Goal: Contribute content: Contribute content

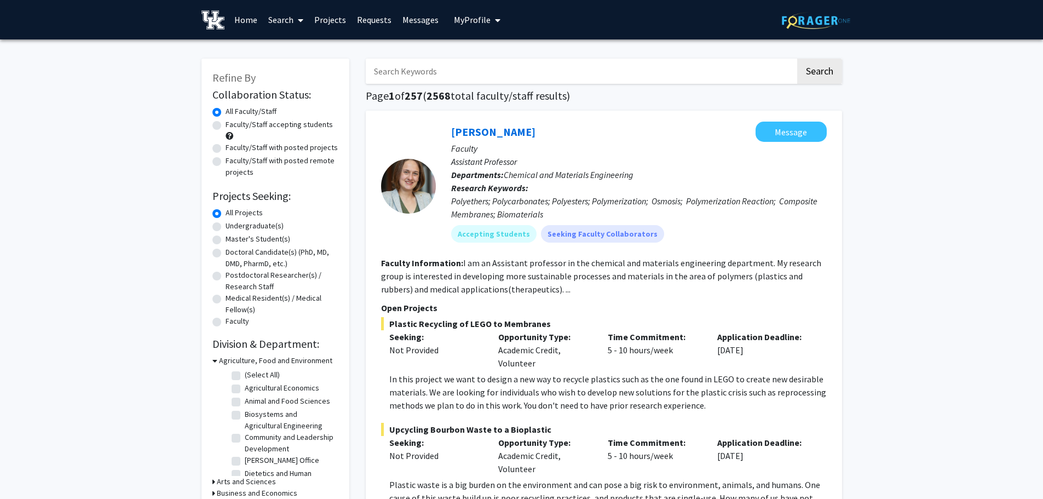
click at [644, 80] on input "Search Keywords" at bounding box center [581, 71] width 430 height 25
type input "[PERSON_NAME]"
click at [797, 59] on button "Search" at bounding box center [819, 71] width 45 height 25
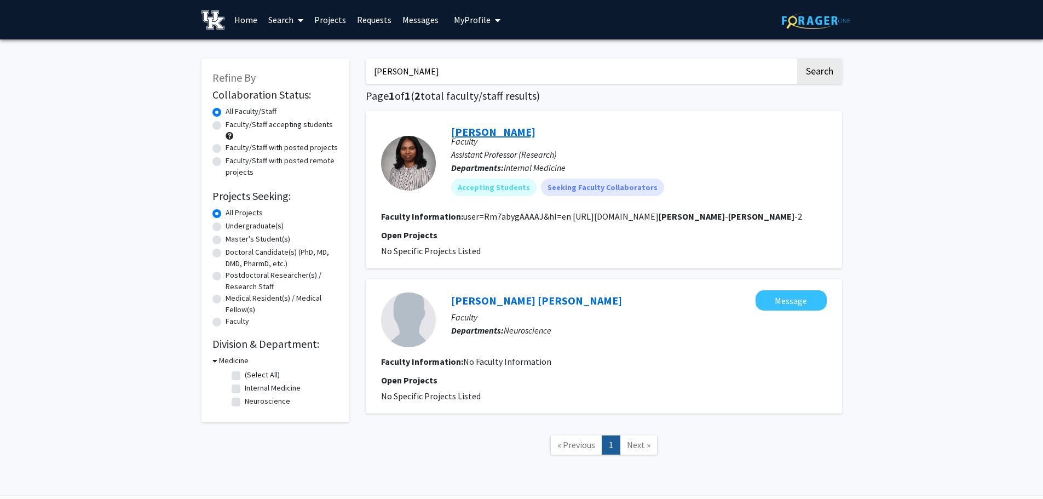
click at [525, 135] on link "[PERSON_NAME]" at bounding box center [493, 132] width 84 height 14
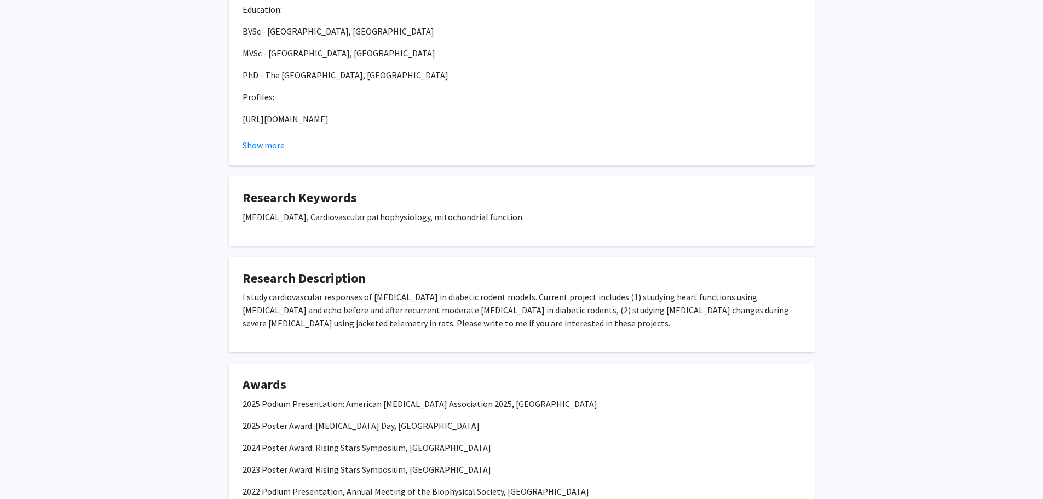
scroll to position [359, 0]
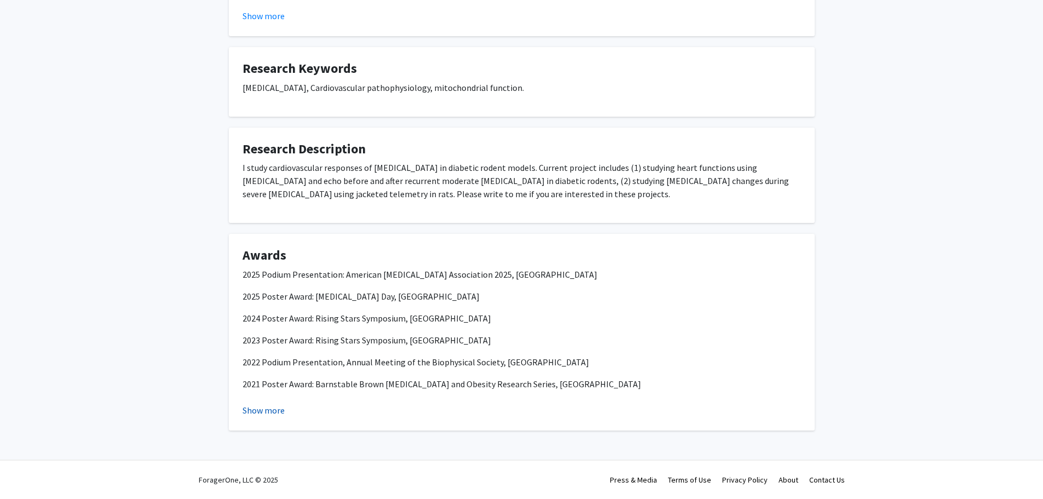
click at [257, 412] on button "Show more" at bounding box center [264, 410] width 42 height 13
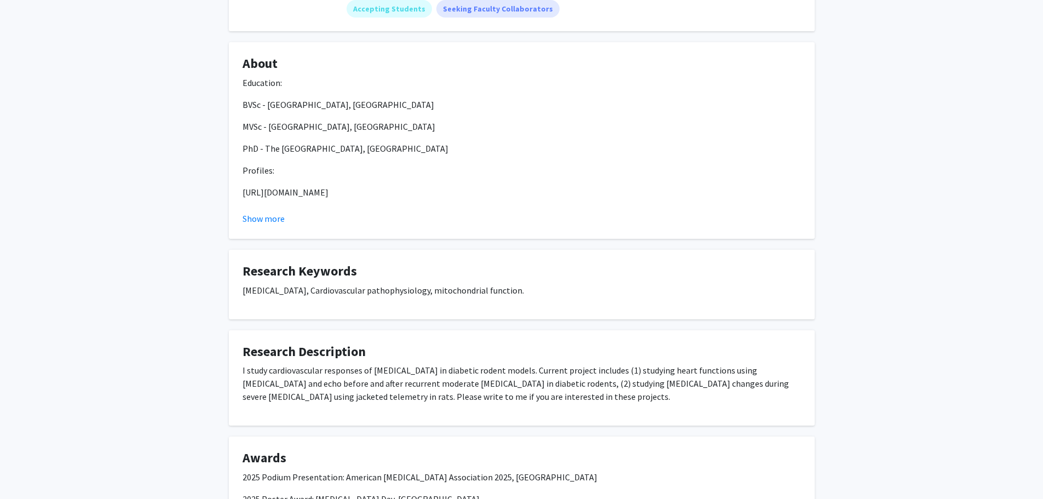
scroll to position [77, 0]
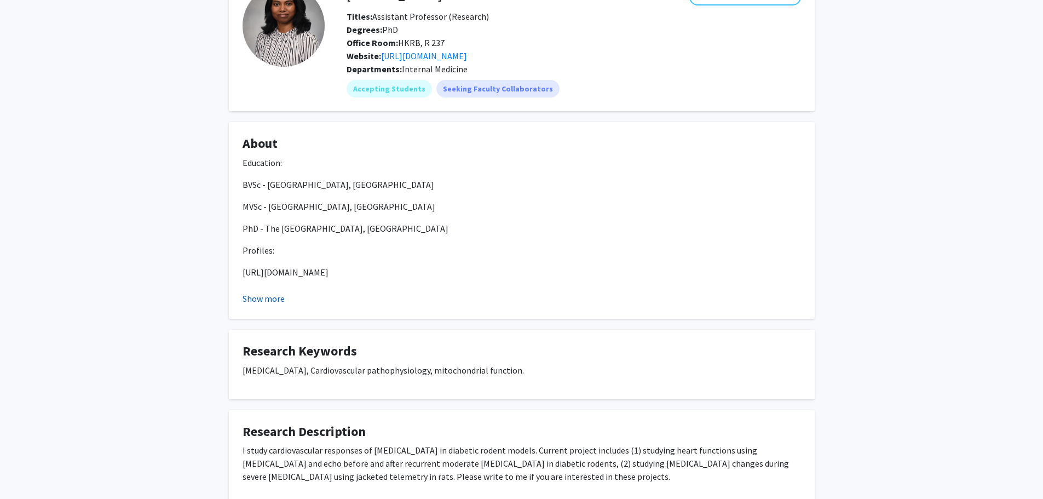
click at [274, 299] on button "Show more" at bounding box center [264, 298] width 42 height 13
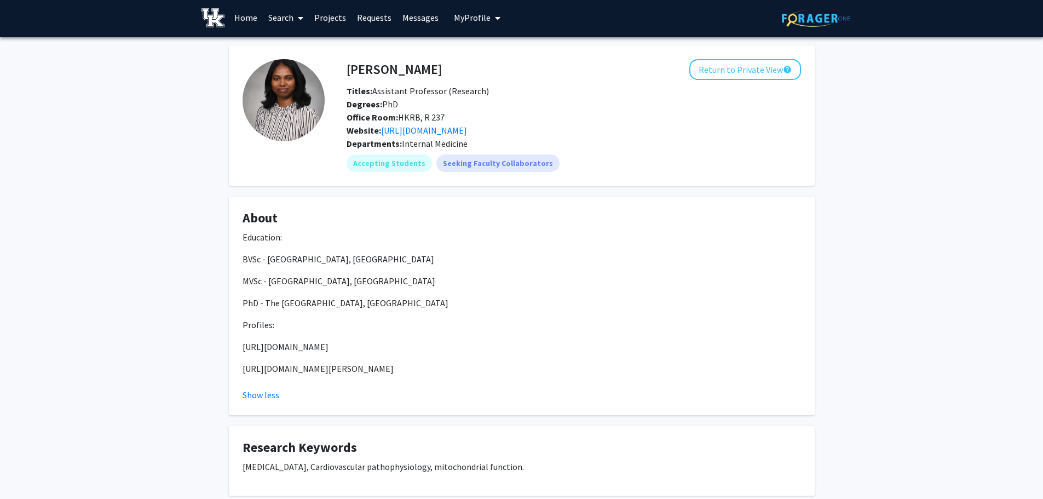
scroll to position [0, 0]
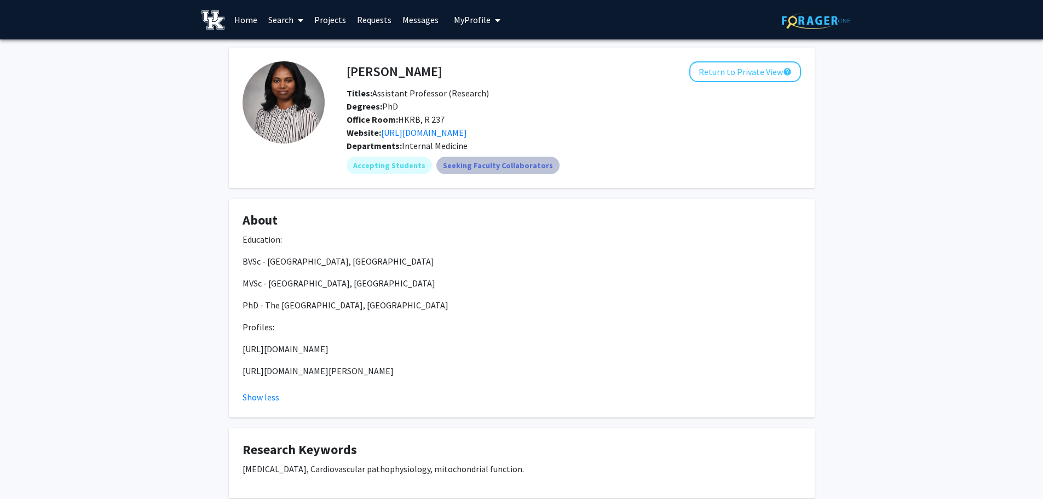
click at [517, 167] on mat-chip "Seeking Faculty Collaborators" at bounding box center [498, 166] width 123 height 18
click at [338, 21] on link "Projects" at bounding box center [330, 20] width 43 height 38
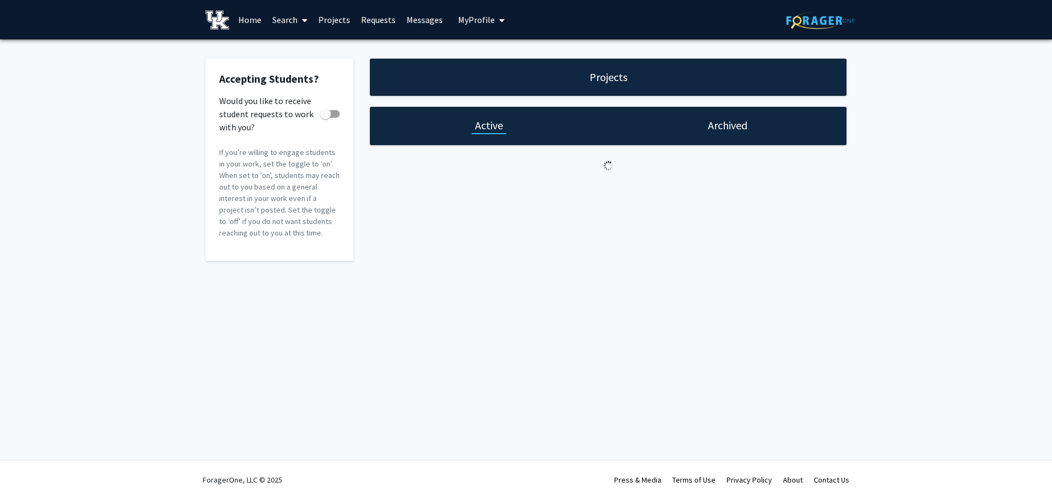
checkbox input "true"
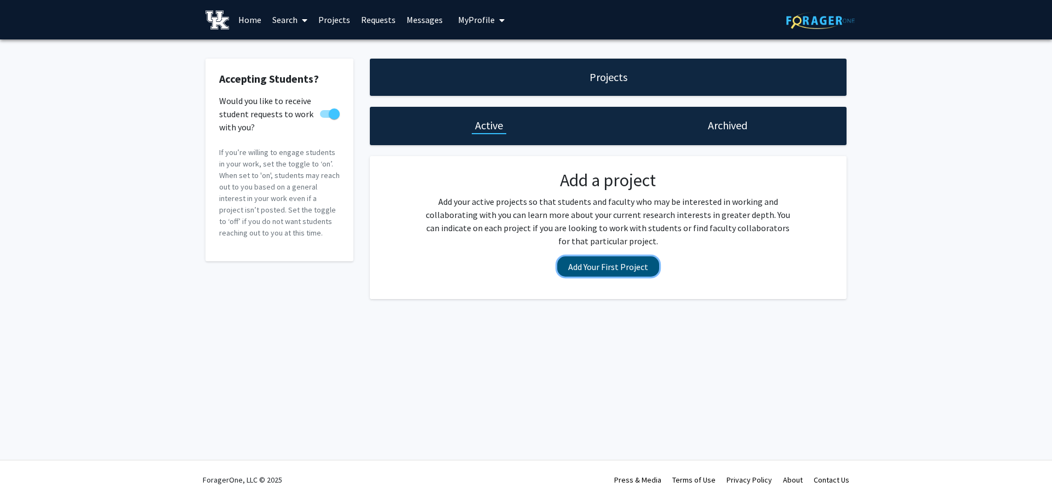
click at [592, 272] on button "Add Your First Project" at bounding box center [608, 266] width 102 height 20
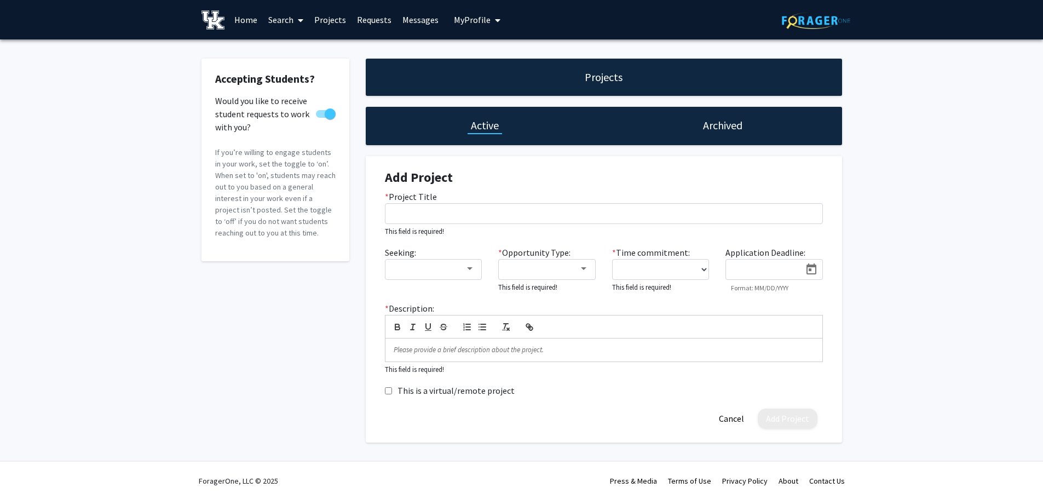
click at [497, 18] on icon "My profile dropdown to access profile and logout" at bounding box center [497, 20] width 5 height 9
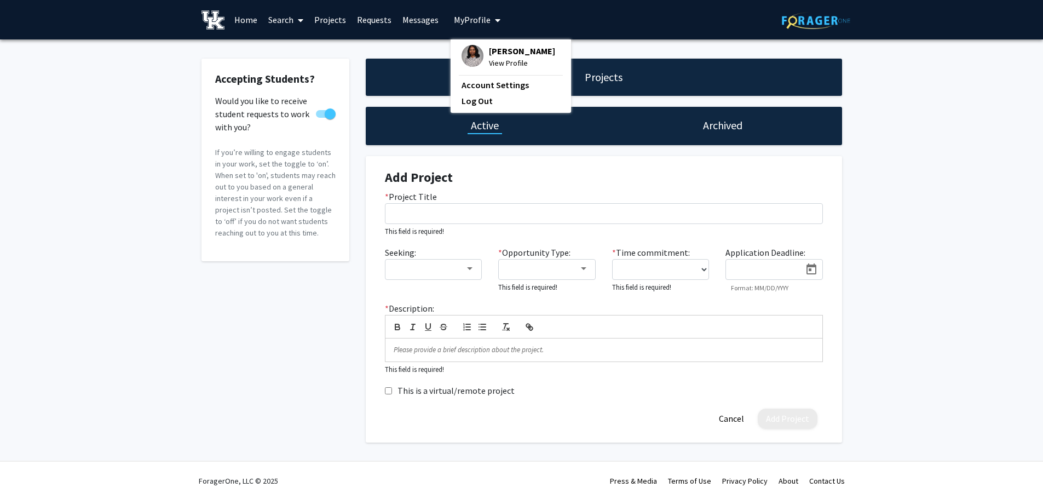
click at [573, 18] on div "Skip navigation Home Search Projects Requests Messages My Profile [PERSON_NAME]…" at bounding box center [521, 19] width 657 height 39
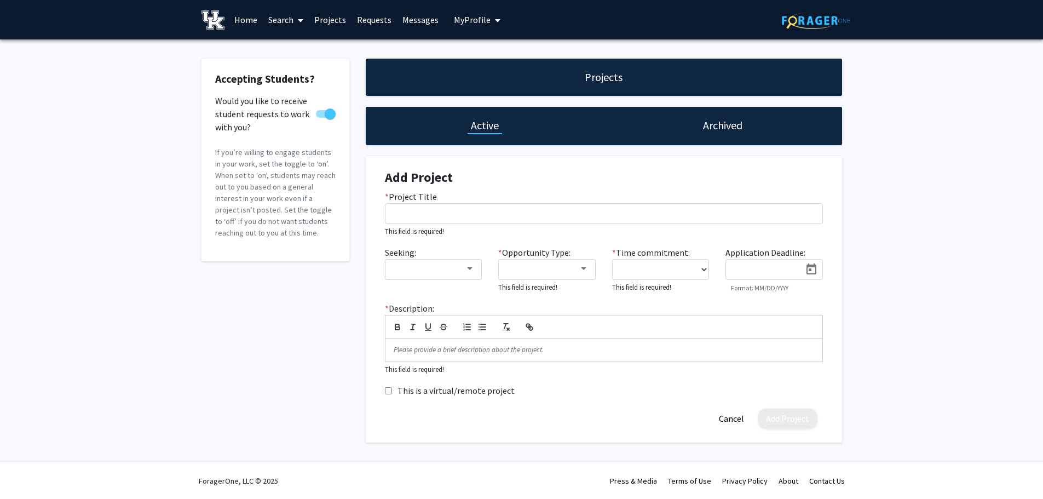
click at [243, 18] on link "Home" at bounding box center [246, 20] width 34 height 38
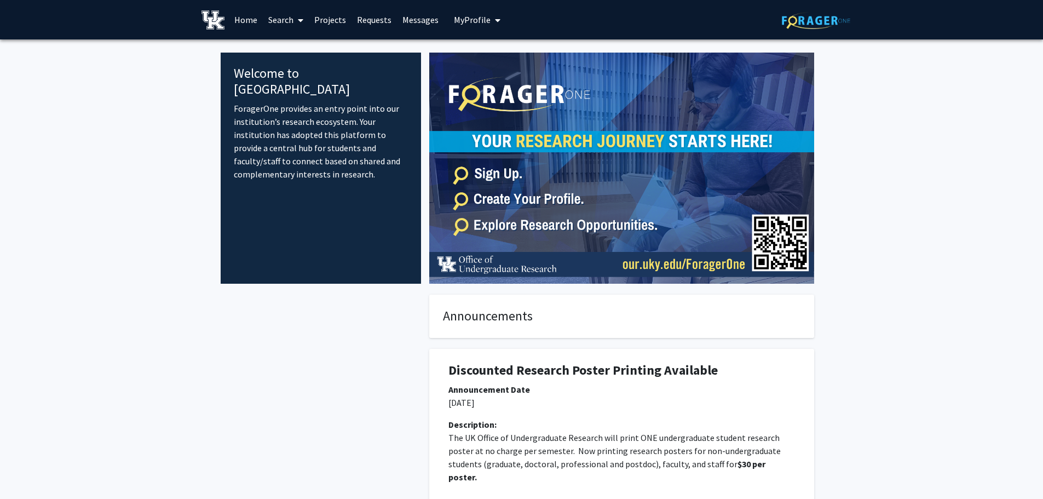
click at [467, 19] on span "My Profile" at bounding box center [472, 19] width 37 height 11
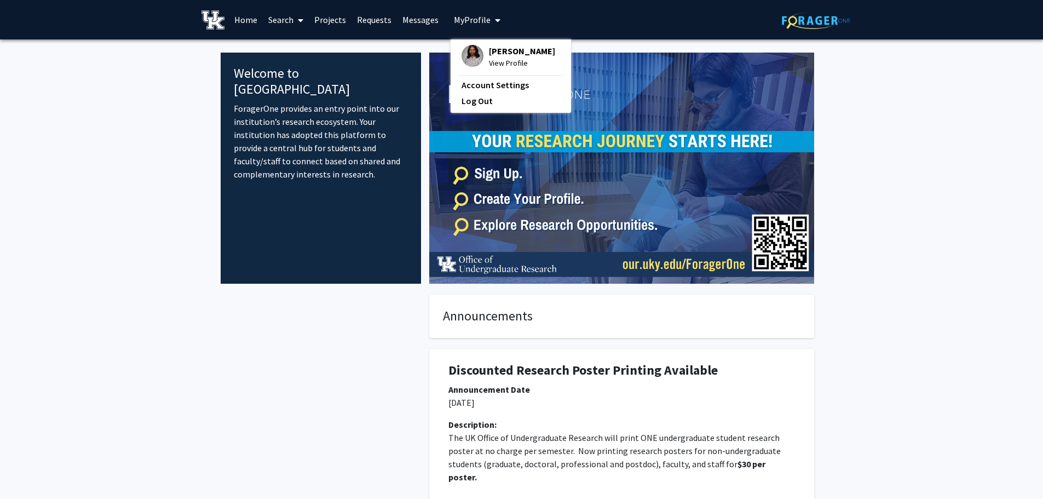
click at [498, 69] on span "View Profile" at bounding box center [522, 63] width 66 height 12
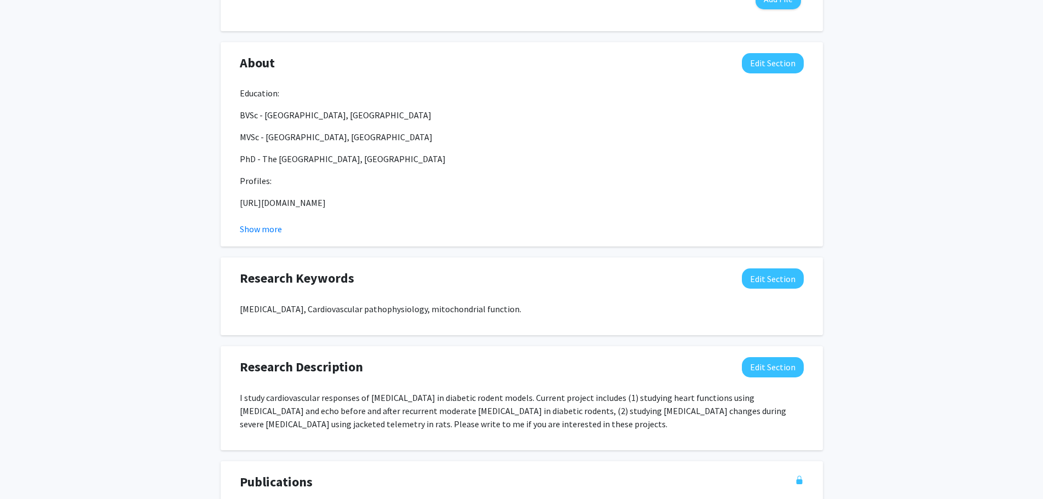
scroll to position [548, 0]
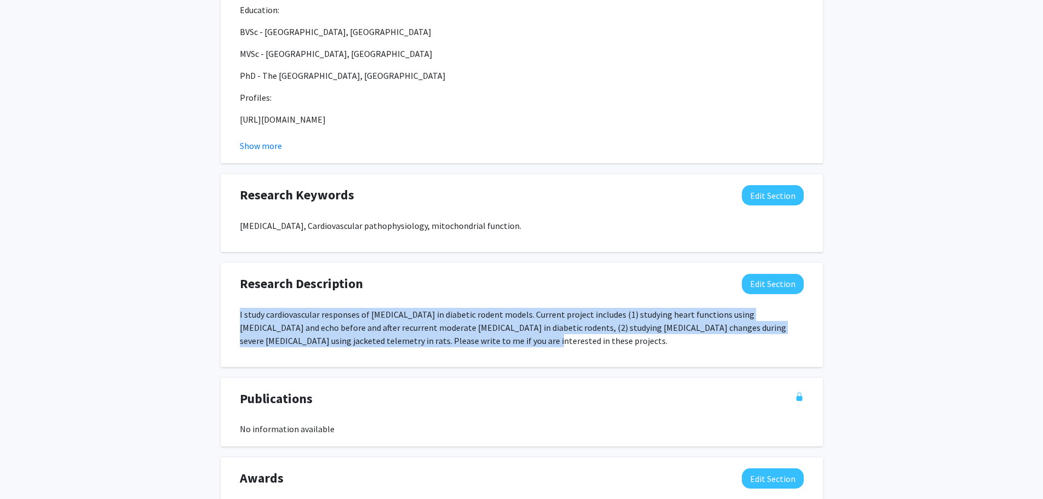
drag, startPoint x: 240, startPoint y: 317, endPoint x: 476, endPoint y: 342, distance: 236.9
click at [476, 342] on p "I study cardiovascular responses of [MEDICAL_DATA] in diabetic rodent models. C…" at bounding box center [522, 327] width 564 height 39
copy p "I study cardiovascular responses of [MEDICAL_DATA] in diabetic rodent models. C…"
click at [432, 355] on div "I study cardiovascular responses of [MEDICAL_DATA] in diabetic rodent models. C…" at bounding box center [522, 332] width 564 height 48
drag, startPoint x: 469, startPoint y: 339, endPoint x: 223, endPoint y: 313, distance: 246.7
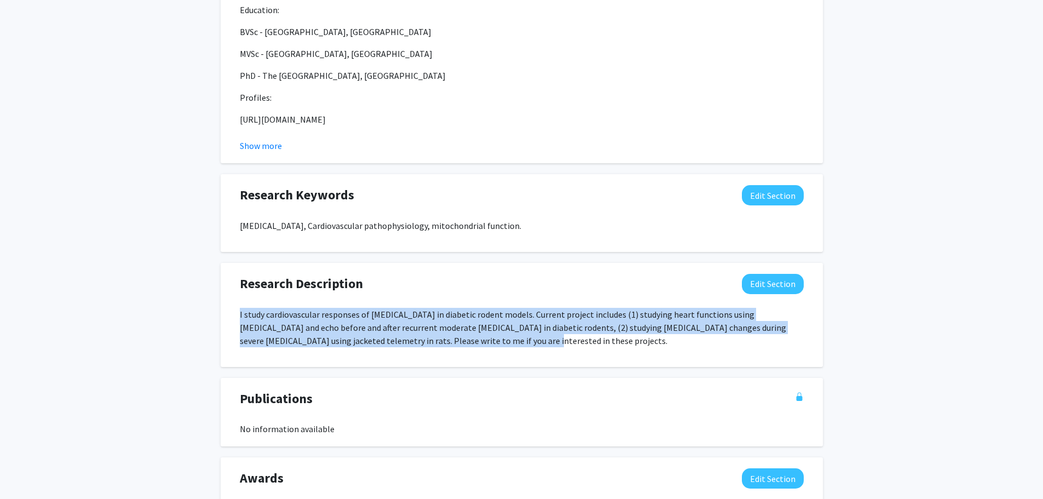
click at [223, 313] on div "Research Description Edit Section I study cardiovascular responses of [MEDICAL_…" at bounding box center [522, 315] width 602 height 104
copy p "I study cardiovascular responses of [MEDICAL_DATA] in diabetic rodent models. C…"
click at [747, 281] on button "Edit Section" at bounding box center [773, 284] width 62 height 20
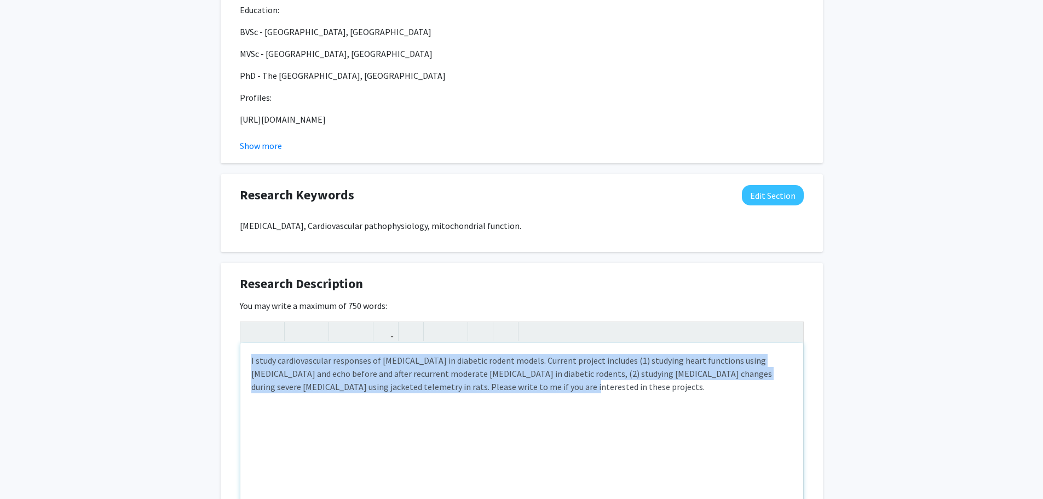
drag, startPoint x: 248, startPoint y: 359, endPoint x: 666, endPoint y: 420, distance: 422.4
click at [666, 420] on div "I study cardiovascular responses of [MEDICAL_DATA] in diabetic rodent models. C…" at bounding box center [521, 425] width 563 height 164
paste div "Note to users with screen readers: Please deactivate our accessibility plugin f…"
type textarea "<p>I study cardiovascular responses of [MEDICAL_DATA] in diabetic rodent models…"
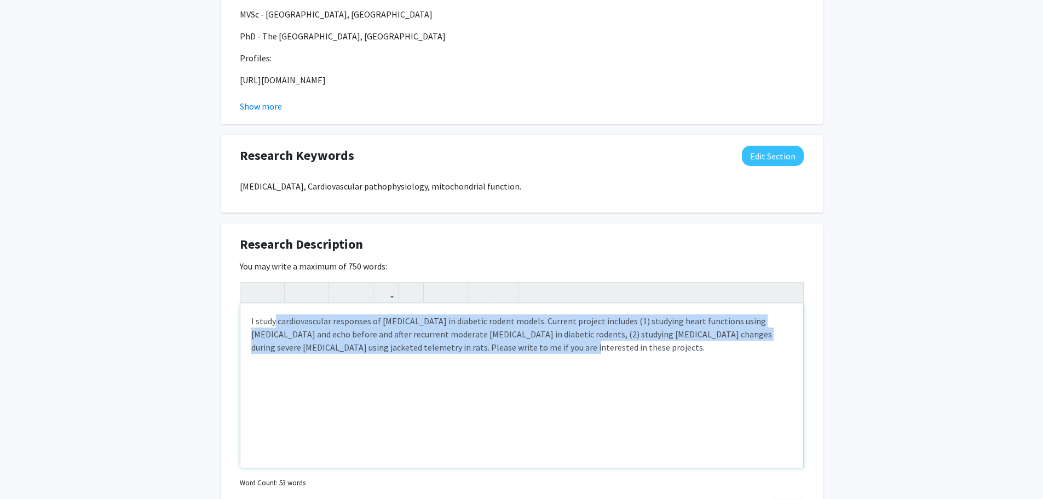
drag, startPoint x: 541, startPoint y: 350, endPoint x: 276, endPoint y: 308, distance: 267.8
click at [276, 308] on div "I study cardiovascular responses of [MEDICAL_DATA] in diabetic rodent models. C…" at bounding box center [521, 385] width 563 height 164
click at [596, 366] on div "I study cardiovascular responses of [MEDICAL_DATA] in diabetic rodent models. C…" at bounding box center [521, 385] width 563 height 164
drag, startPoint x: 496, startPoint y: 343, endPoint x: 243, endPoint y: 321, distance: 254.0
click at [243, 321] on div "I study cardiovascular responses of [MEDICAL_DATA] in diabetic rodent models. C…" at bounding box center [521, 385] width 563 height 164
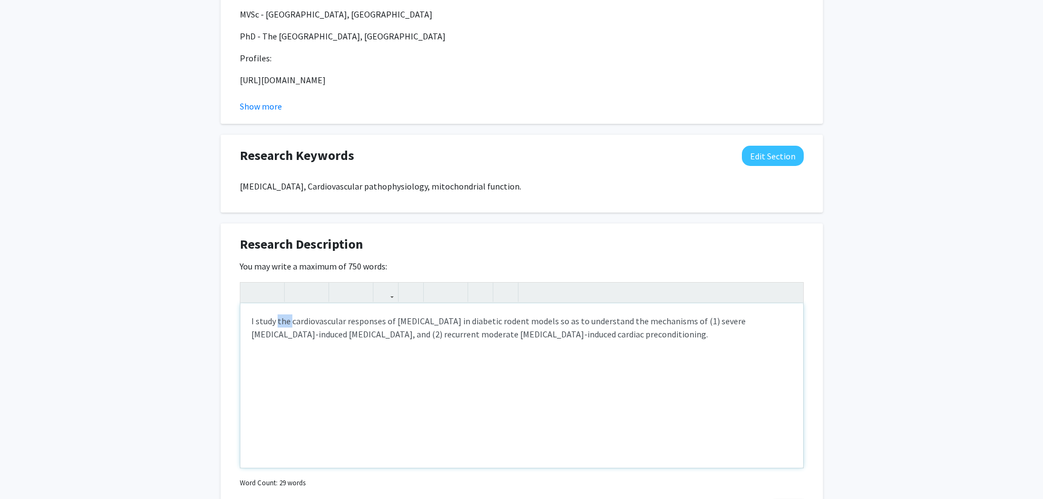
drag, startPoint x: 277, startPoint y: 322, endPoint x: 291, endPoint y: 323, distance: 14.3
click at [291, 323] on p "I study the cardiovascular responses of [MEDICAL_DATA] in diabetic rodent model…" at bounding box center [521, 327] width 541 height 26
type textarea "<p>I study cardiovascular responses of [MEDICAL_DATA] in diabetic rodent models…"
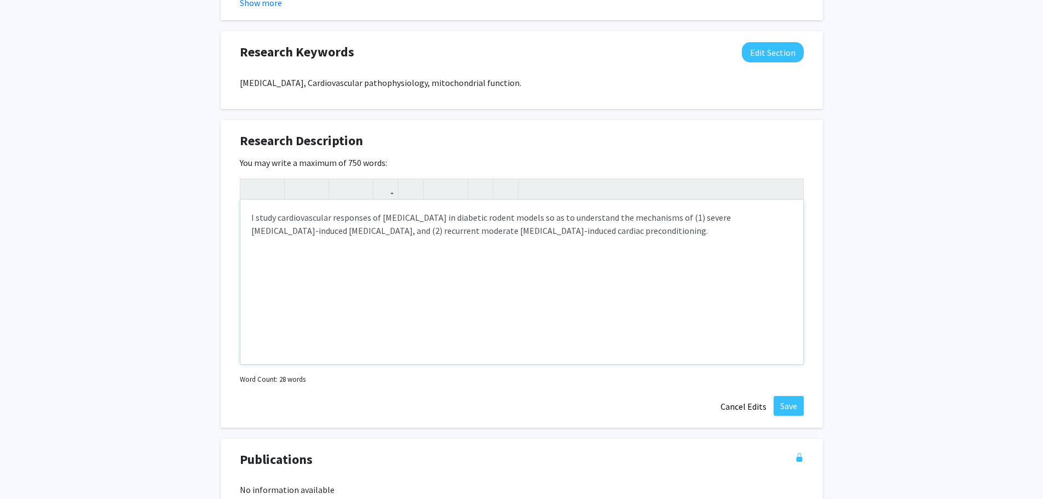
scroll to position [697, 0]
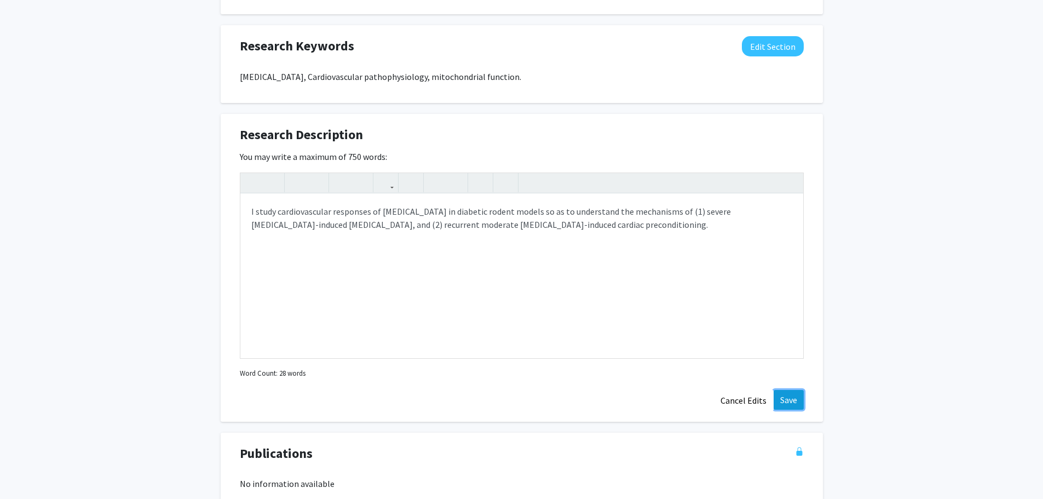
click at [785, 398] on button "Save" at bounding box center [789, 400] width 30 height 20
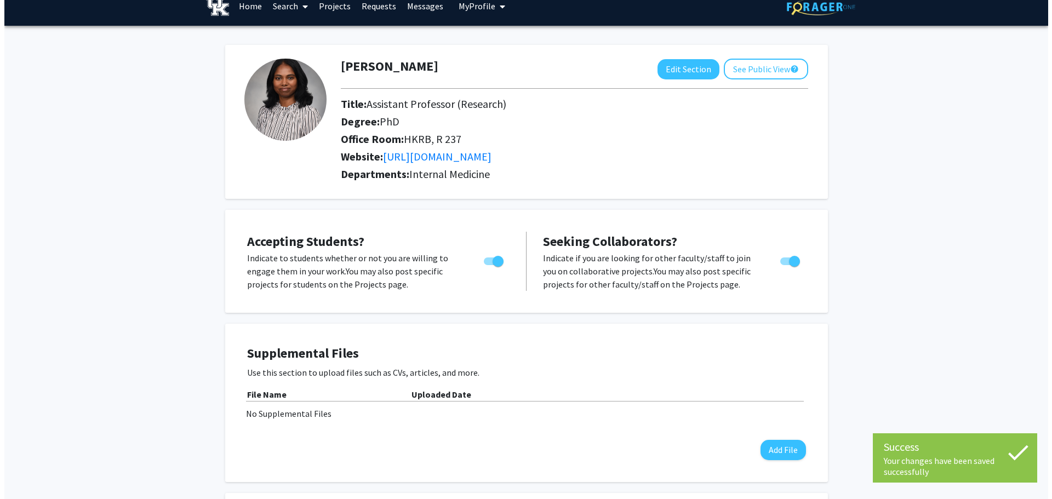
scroll to position [0, 0]
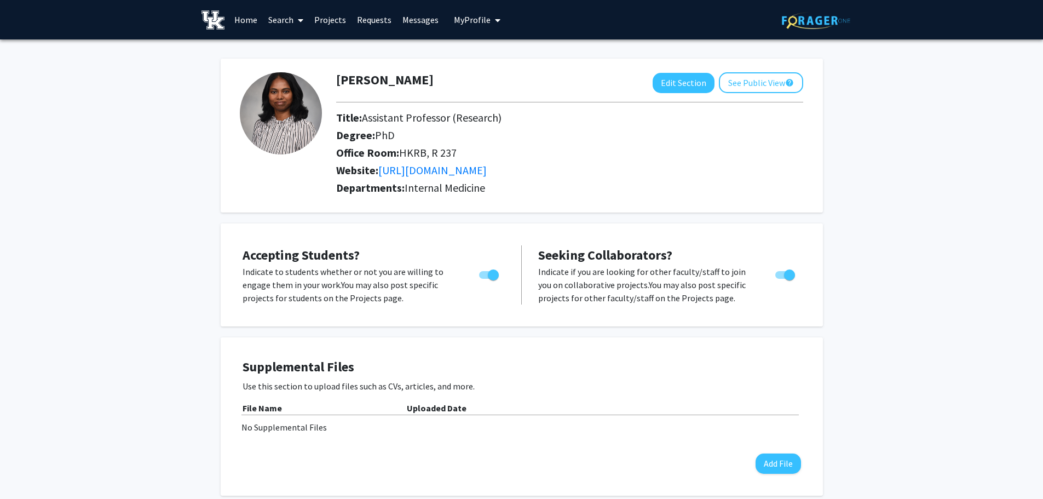
click at [335, 19] on link "Projects" at bounding box center [330, 20] width 43 height 38
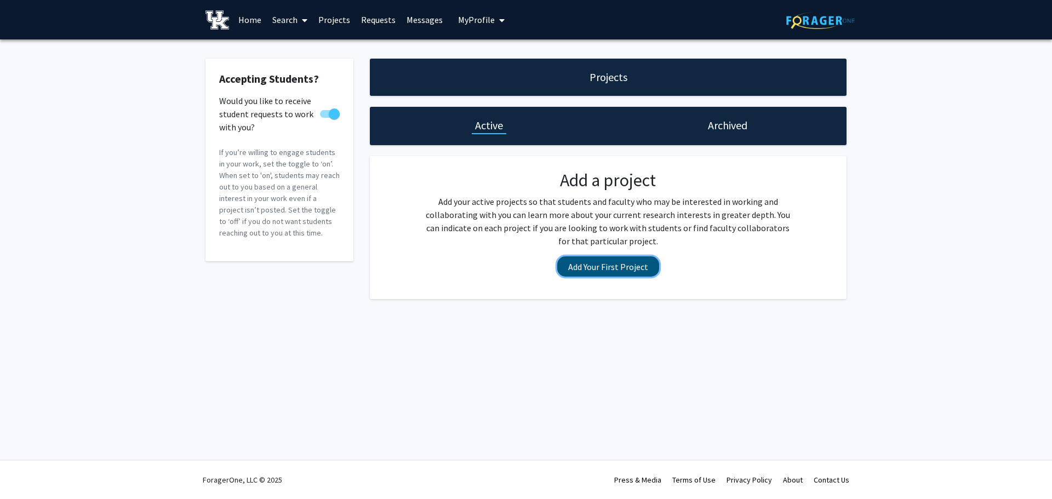
click at [628, 267] on button "Add Your First Project" at bounding box center [608, 266] width 102 height 20
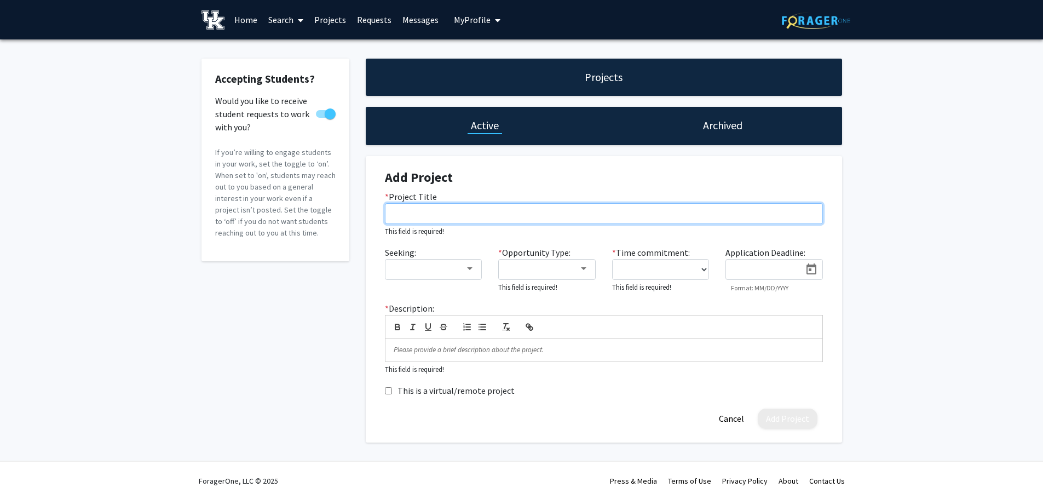
click at [463, 213] on input "* Project Title" at bounding box center [604, 213] width 438 height 21
click at [679, 213] on input "* Project Title" at bounding box center [604, 213] width 438 height 21
paste input "recurrent moderate [MEDICAL_DATA] in diabetic rodents"
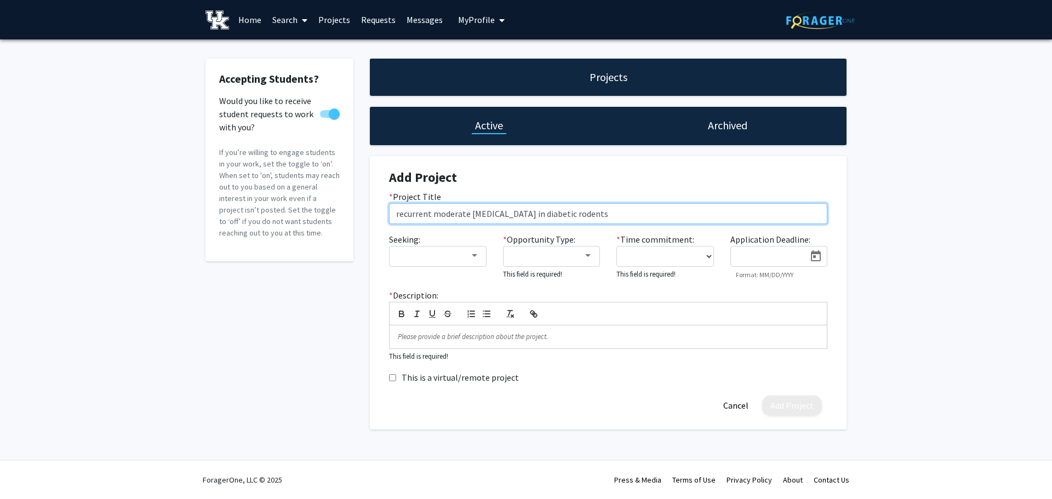
click at [397, 213] on input "recurrent moderate [MEDICAL_DATA] in diabetic rodents" at bounding box center [608, 213] width 438 height 21
click at [555, 215] on input "Effect of recurrent moderate [MEDICAL_DATA] in diabetic rodents" at bounding box center [608, 213] width 438 height 21
click at [553, 214] on input "Effect of recurrent moderate [MEDICAL_DATA] in diabetic rodents" at bounding box center [608, 213] width 438 height 21
type input "Effect of recurrent moderate [MEDICAL_DATA] on heart functions in diabetic rode…"
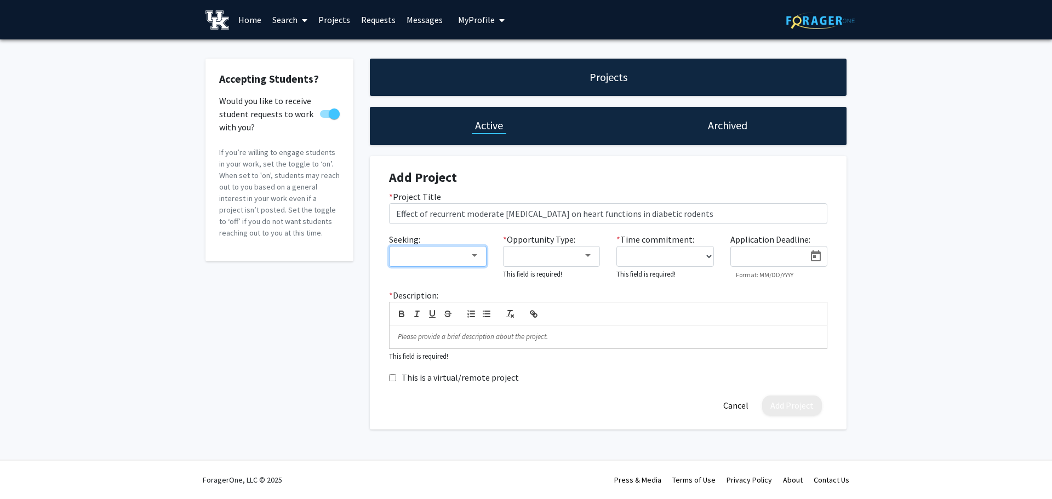
click at [474, 254] on div at bounding box center [474, 255] width 10 height 9
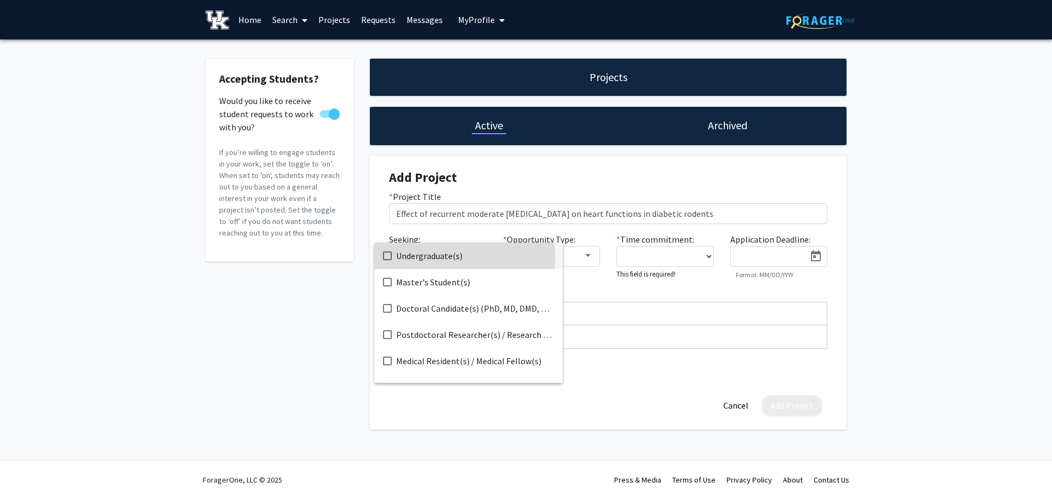
click at [388, 258] on mat-pseudo-checkbox at bounding box center [387, 255] width 9 height 9
click at [599, 234] on div at bounding box center [526, 249] width 1052 height 499
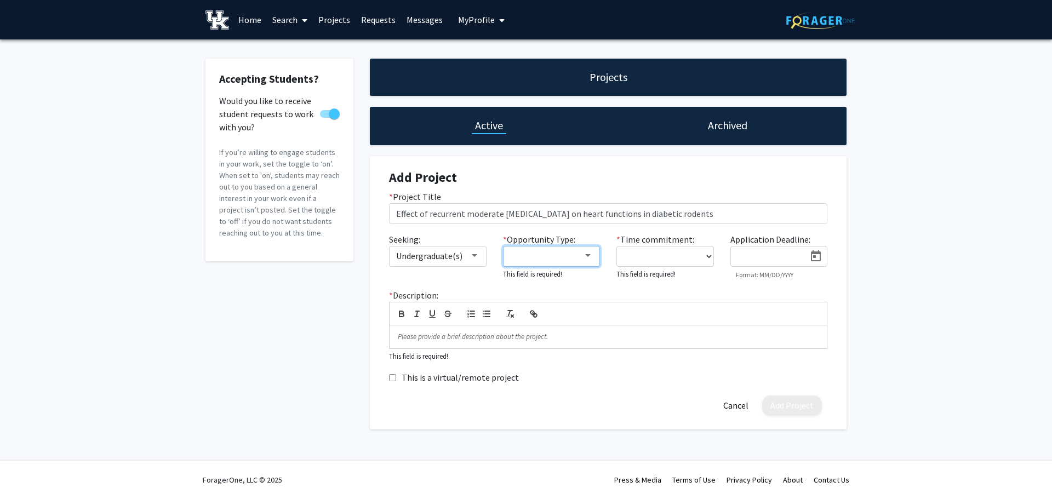
click at [592, 256] on div at bounding box center [588, 255] width 10 height 9
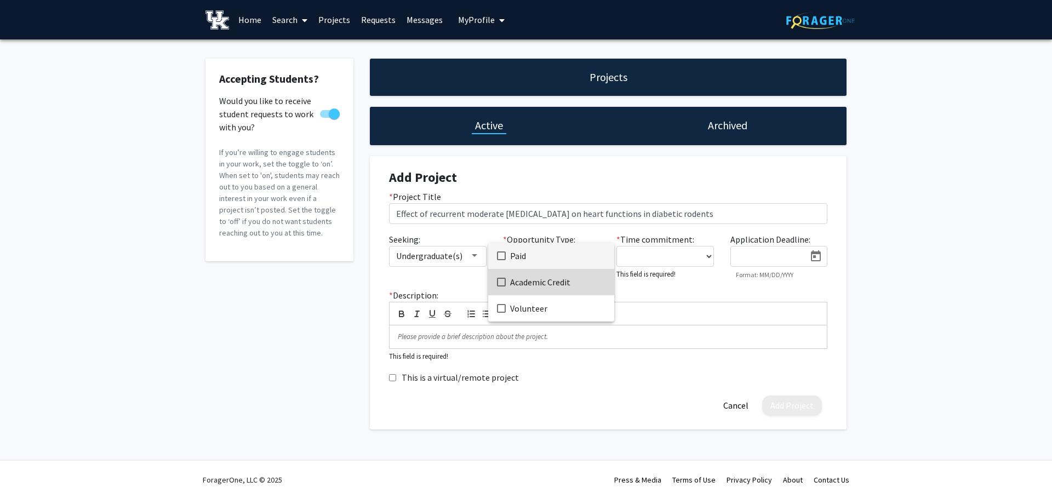
click at [555, 282] on span "Academic Credit" at bounding box center [557, 282] width 95 height 26
click at [668, 256] on div at bounding box center [526, 249] width 1052 height 499
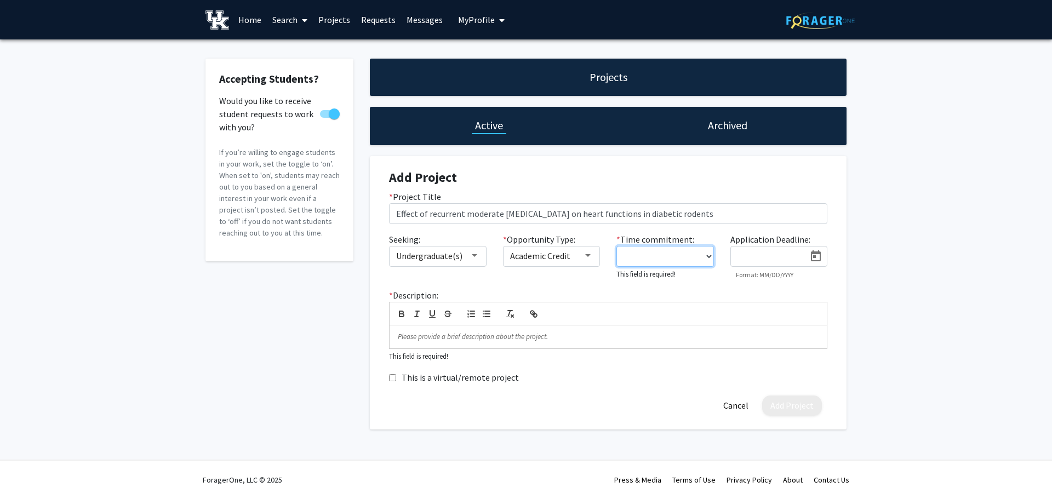
click at [705, 255] on select "0 - 5 hours/week 5 - 10 hours/week 10 - 15 hours/week 15 - 20 hours/week 20 - 3…" at bounding box center [664, 256] width 97 height 21
select select "10 - 15"
click at [616, 246] on select "0 - 5 hours/week 5 - 10 hours/week 10 - 15 hours/week 15 - 20 hours/week 20 - 3…" at bounding box center [664, 256] width 97 height 21
click at [818, 254] on icon "Open calendar" at bounding box center [815, 256] width 13 height 13
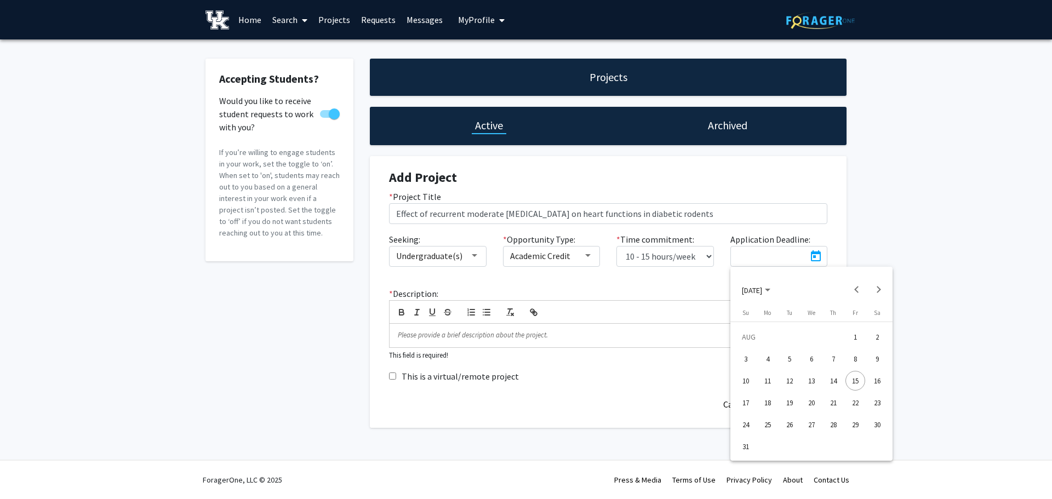
click at [680, 278] on div at bounding box center [526, 249] width 1052 height 499
click at [449, 335] on p at bounding box center [608, 335] width 421 height 10
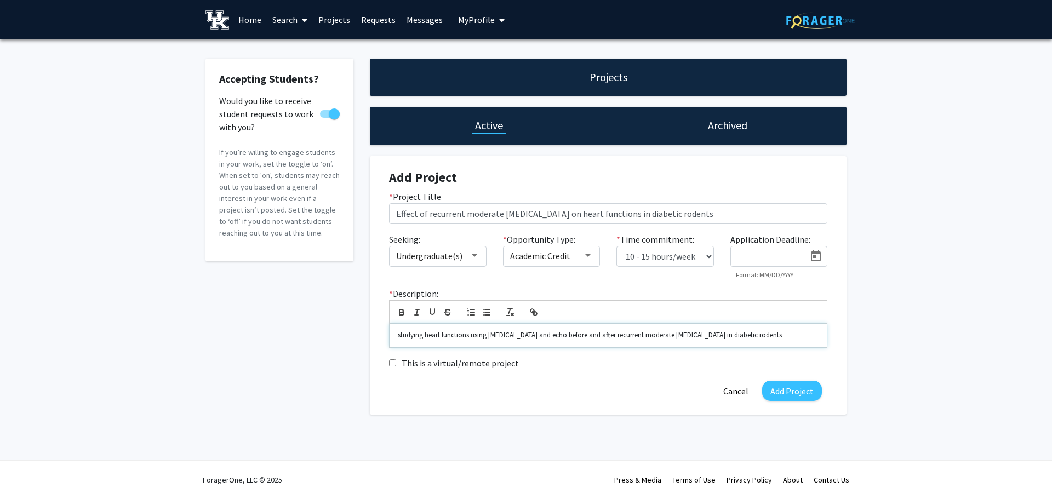
click at [392, 335] on div "studying heart functions using [MEDICAL_DATA] and echo before and after recurre…" at bounding box center [607, 335] width 437 height 23
click at [528, 335] on p "To study heart functions using [MEDICAL_DATA] and echo before and after recurre…" at bounding box center [608, 335] width 421 height 10
click at [782, 338] on p "To study heart functions using [MEDICAL_DATA] and echocardiography before and a…" at bounding box center [608, 340] width 421 height 20
click at [785, 391] on button "Add Project" at bounding box center [792, 401] width 60 height 20
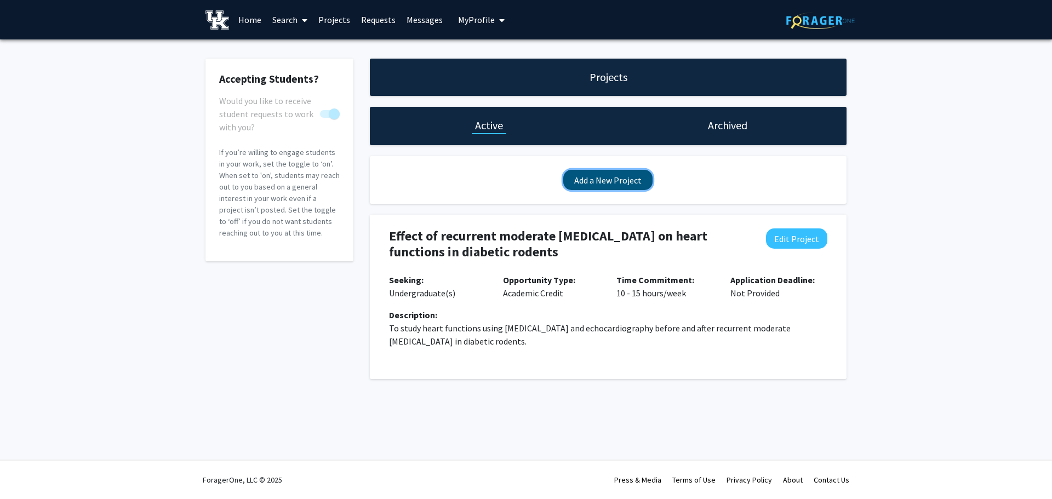
click at [644, 185] on button "Add a New Project" at bounding box center [607, 180] width 89 height 20
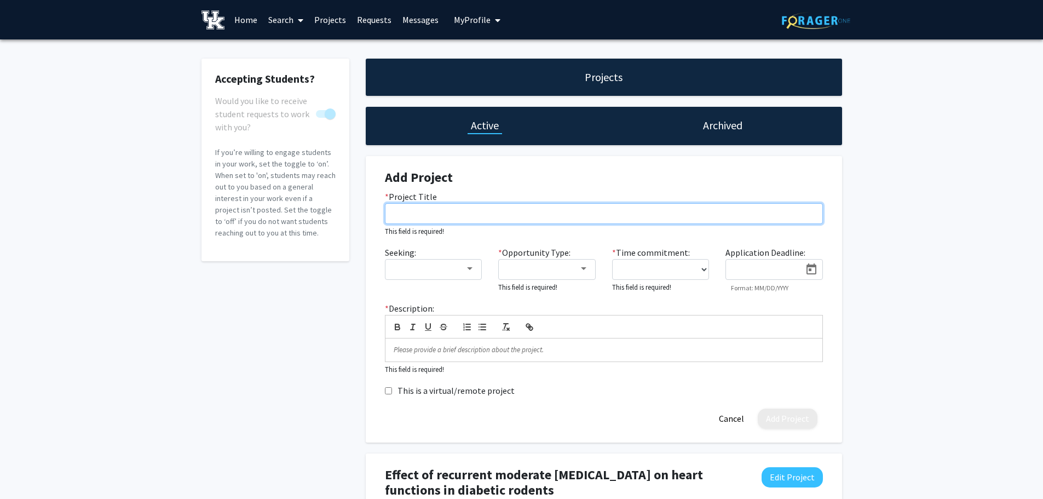
click at [550, 217] on input "* Project Title" at bounding box center [604, 213] width 438 height 21
paste input "Preventing severe [MEDICAL_DATA]-induced [MEDICAL_DATA] in [MEDICAL_DATA]"
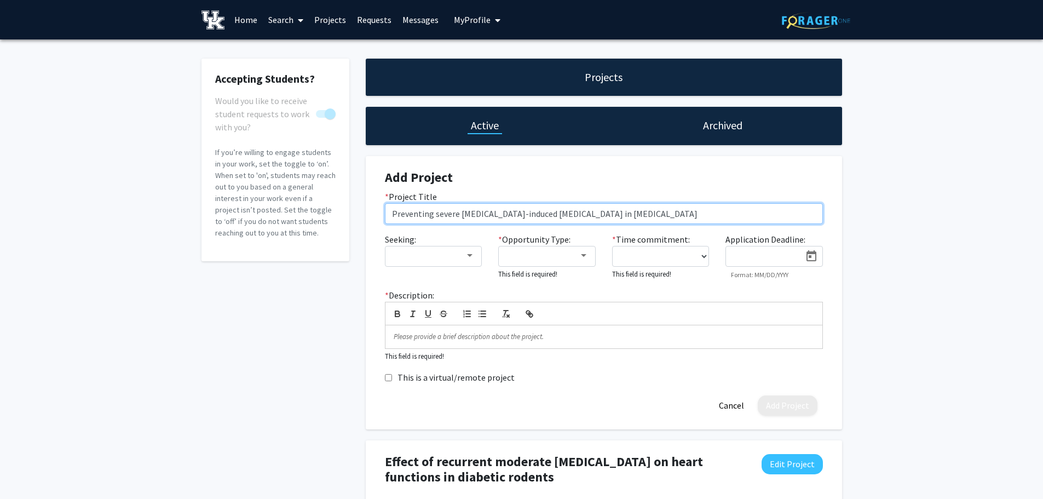
type input "Preventing severe [MEDICAL_DATA]-induced [MEDICAL_DATA] in [MEDICAL_DATA]"
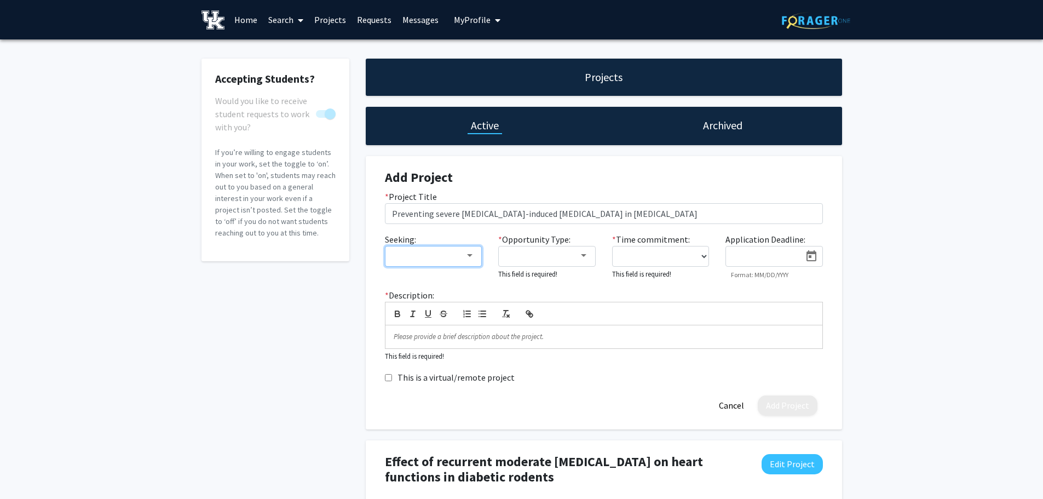
click at [472, 260] on div at bounding box center [470, 255] width 10 height 9
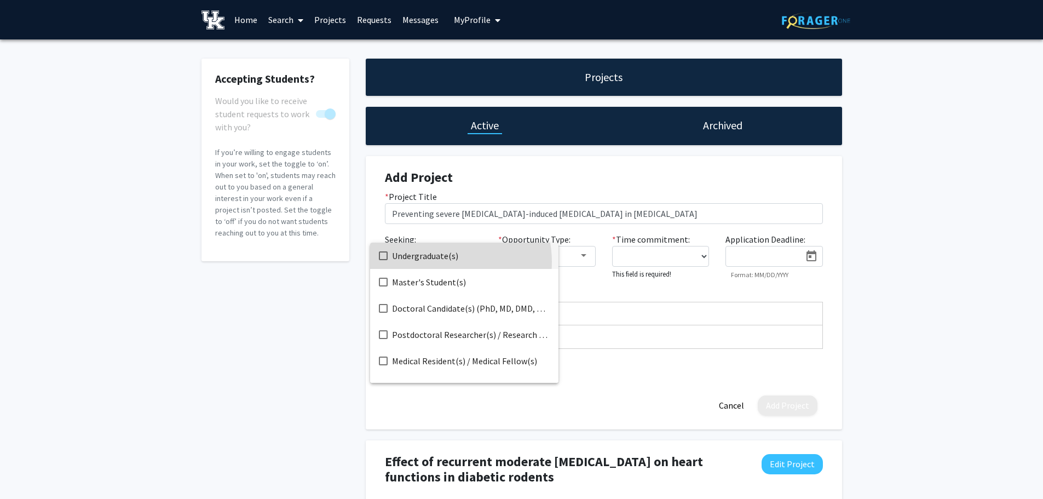
click at [447, 262] on span "Undergraduate(s)" at bounding box center [471, 256] width 158 height 26
click at [582, 256] on div at bounding box center [521, 249] width 1043 height 499
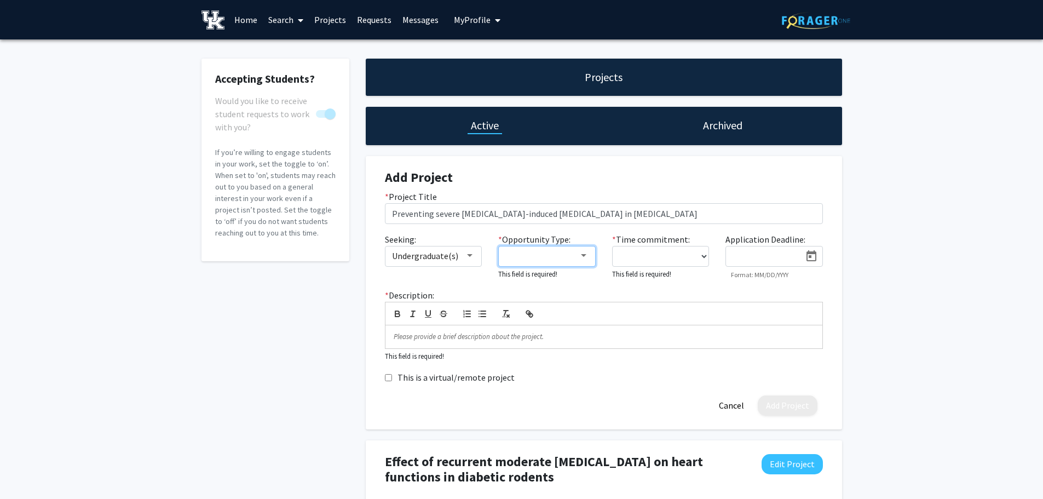
click at [586, 253] on div at bounding box center [584, 255] width 10 height 9
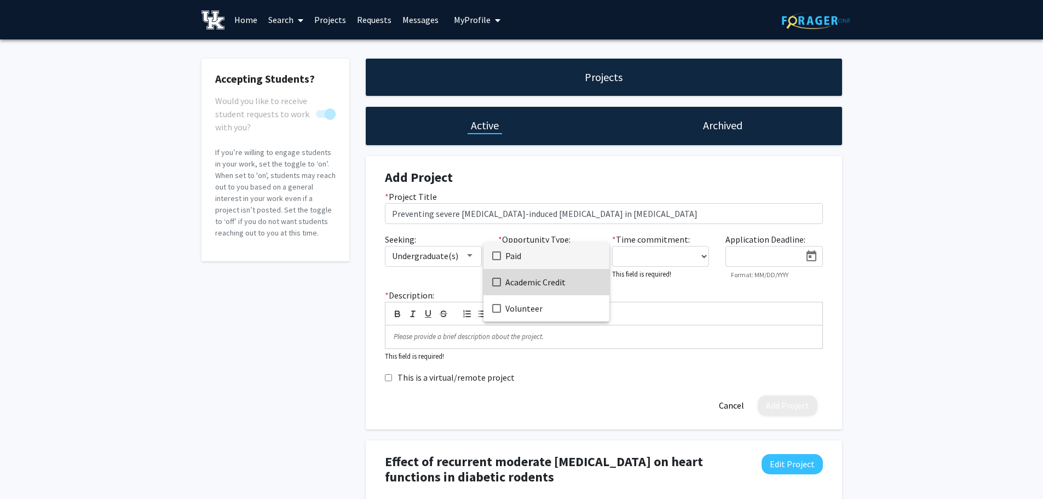
click at [565, 281] on span "Academic Credit" at bounding box center [553, 282] width 95 height 26
click at [703, 254] on div at bounding box center [521, 249] width 1043 height 499
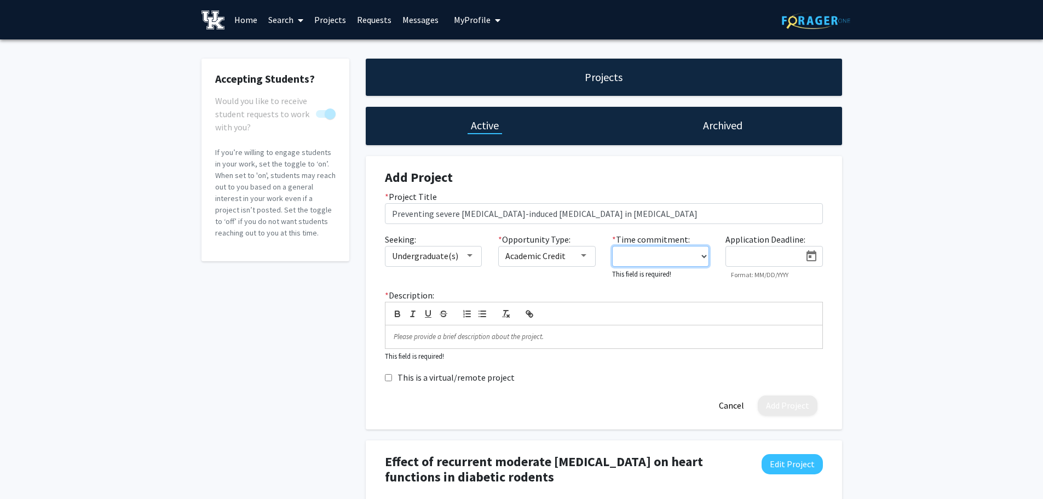
click at [703, 254] on select "0 - 5 hours/week 5 - 10 hours/week 10 - 15 hours/week 15 - 20 hours/week 20 - 3…" at bounding box center [660, 256] width 97 height 21
select select "10 - 15"
click at [612, 246] on select "0 - 5 hours/week 5 - 10 hours/week 10 - 15 hours/week 15 - 20 hours/week 20 - 3…" at bounding box center [660, 256] width 97 height 21
click at [507, 335] on p at bounding box center [604, 335] width 421 height 10
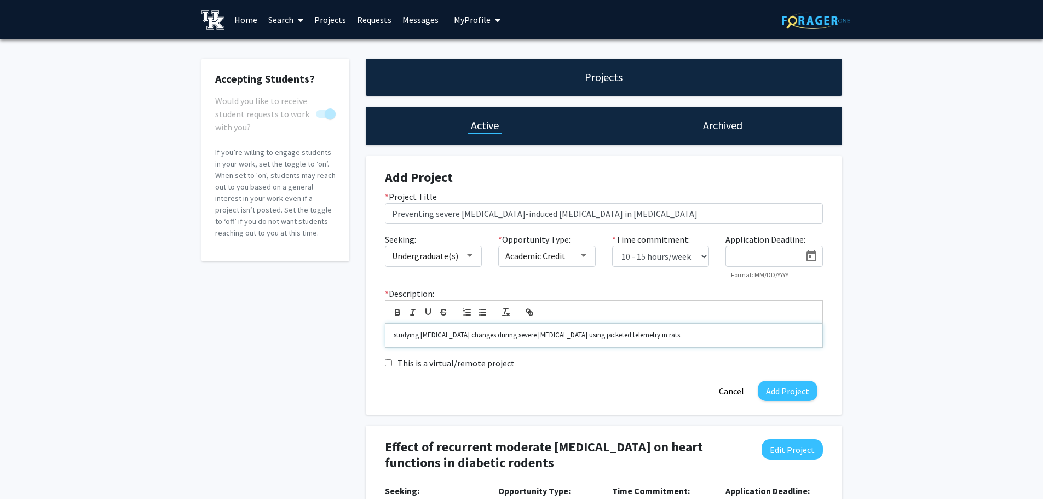
click at [393, 337] on div "studying [MEDICAL_DATA] changes during severe [MEDICAL_DATA] using jacketed tel…" at bounding box center [604, 335] width 437 height 23
click at [460, 336] on p "To study [MEDICAL_DATA] changes during severe [MEDICAL_DATA] using jacketed tel…" at bounding box center [604, 335] width 421 height 10
drag, startPoint x: 461, startPoint y: 334, endPoint x: 525, endPoint y: 334, distance: 63.5
click at [525, 334] on p "To study [MEDICAL_DATA] changes and other biomarkers during severe [MEDICAL_DAT…" at bounding box center [604, 335] width 421 height 10
click at [562, 335] on p "To study [MEDICAL_DATA] changes during severe [MEDICAL_DATA] using jacketed tel…" at bounding box center [604, 335] width 421 height 10
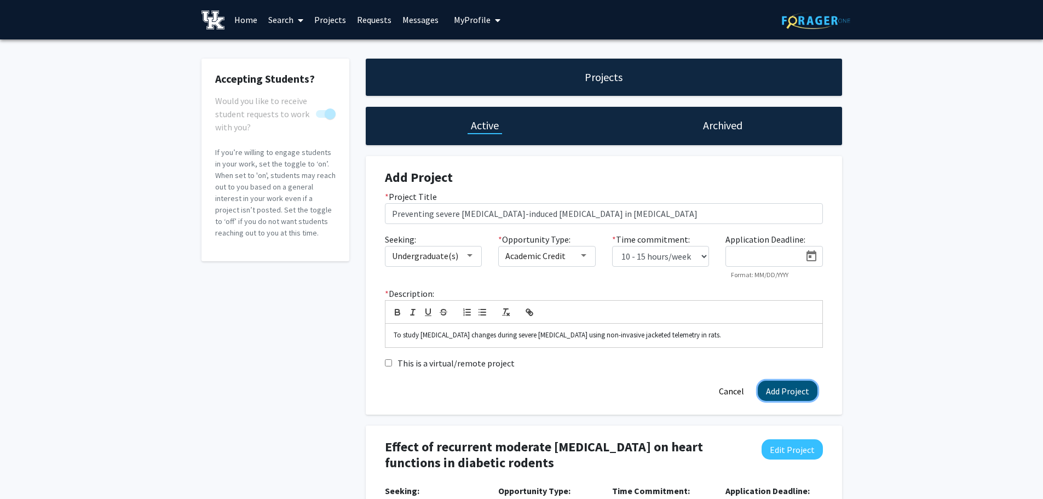
click at [793, 385] on button "Add Project" at bounding box center [788, 391] width 60 height 20
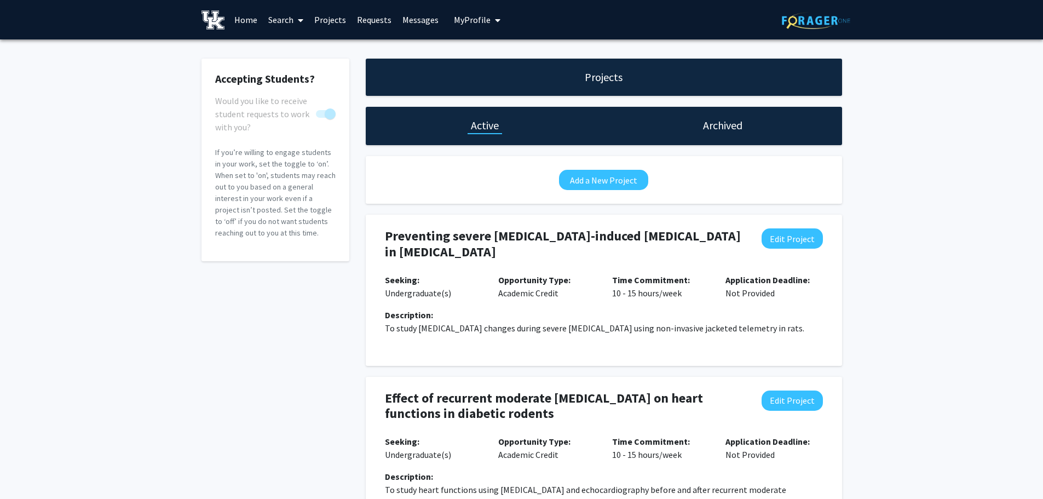
click at [495, 22] on icon "My profile dropdown to access profile and logout" at bounding box center [497, 20] width 5 height 9
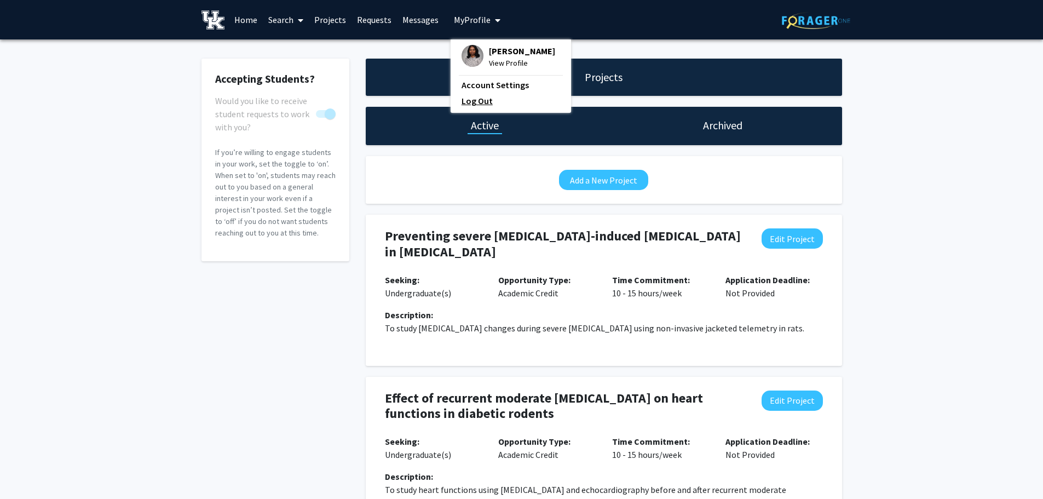
click at [469, 107] on link "Log Out" at bounding box center [511, 100] width 99 height 13
